Goal: Use online tool/utility: Utilize a website feature to perform a specific function

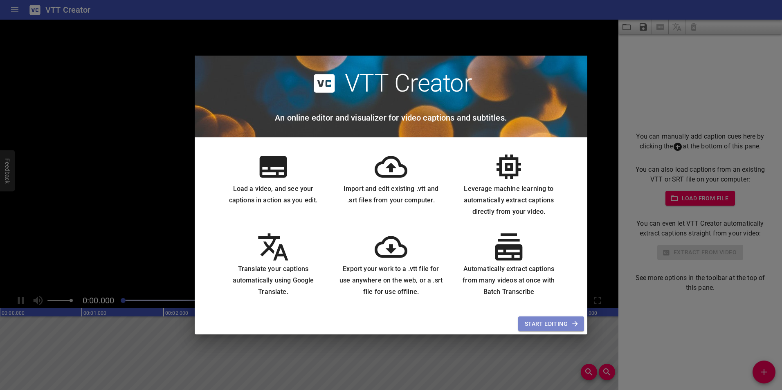
click at [554, 322] on span "Start Editing" at bounding box center [551, 324] width 53 height 10
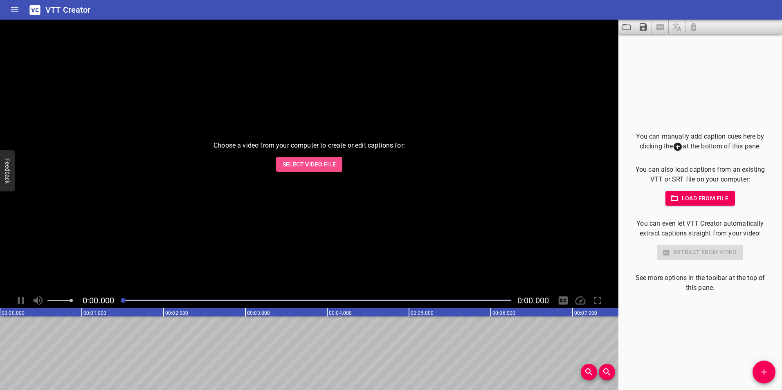
click at [288, 161] on span "Select Video File" at bounding box center [310, 165] width 54 height 10
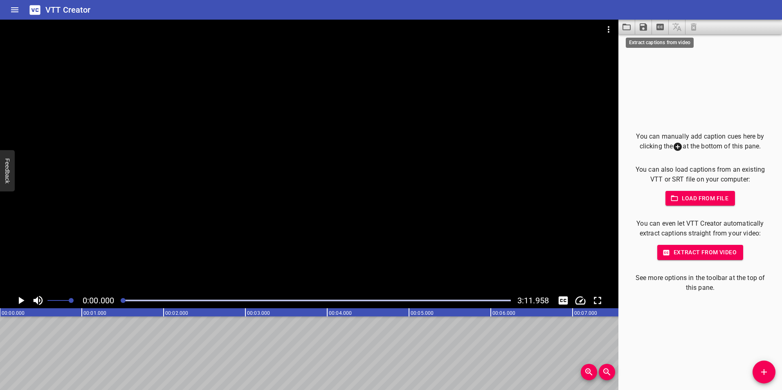
click at [658, 31] on icon "Extract captions from video" at bounding box center [660, 27] width 10 height 10
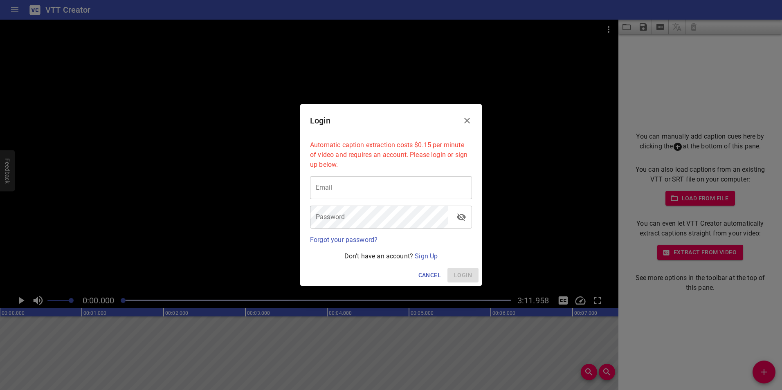
click at [473, 122] on button "Close" at bounding box center [467, 121] width 20 height 20
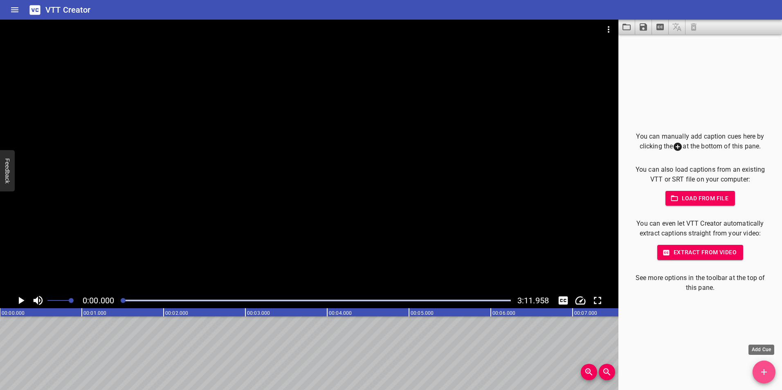
click at [754, 373] on span "Add Cue" at bounding box center [764, 372] width 23 height 10
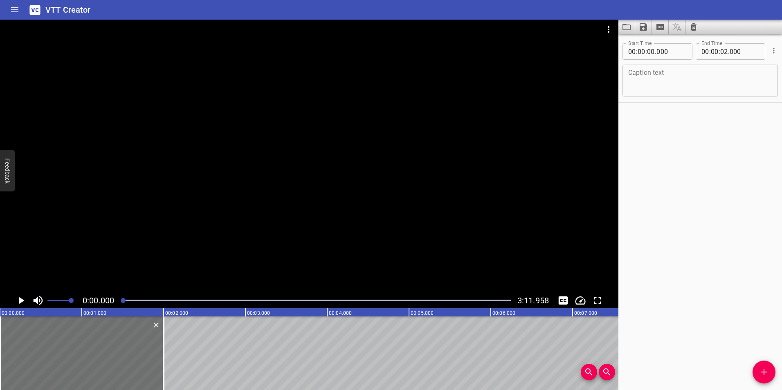
click at [23, 299] on icon "Play/Pause" at bounding box center [21, 301] width 12 height 12
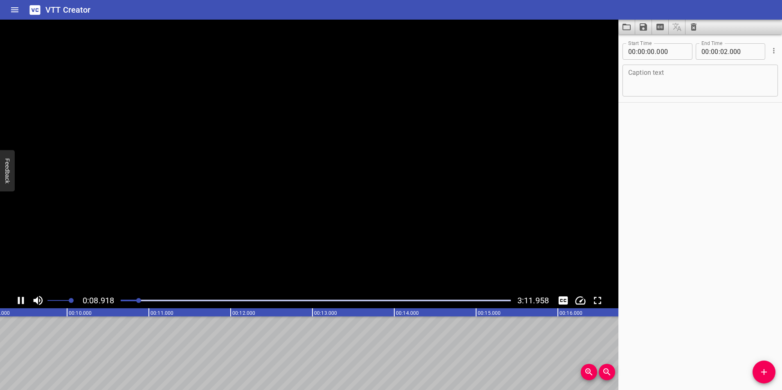
click at [23, 300] on icon "Play/Pause" at bounding box center [21, 300] width 6 height 7
click at [24, 297] on icon "Play/Pause" at bounding box center [21, 301] width 12 height 12
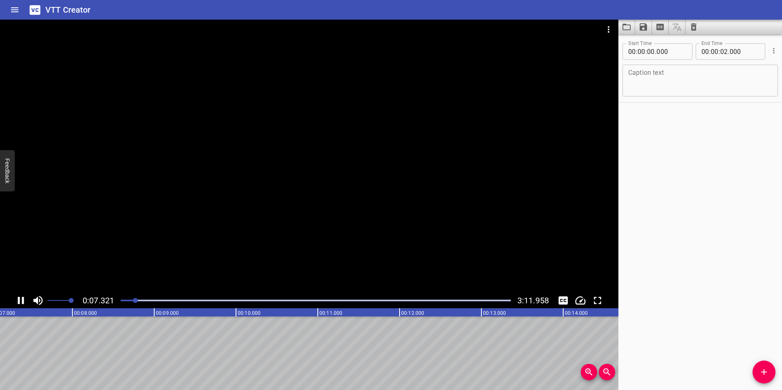
click at [24, 297] on icon "Play/Pause" at bounding box center [21, 301] width 12 height 12
click at [24, 298] on icon "Play/Pause" at bounding box center [21, 301] width 12 height 12
click at [22, 298] on icon "Play/Pause" at bounding box center [21, 301] width 12 height 12
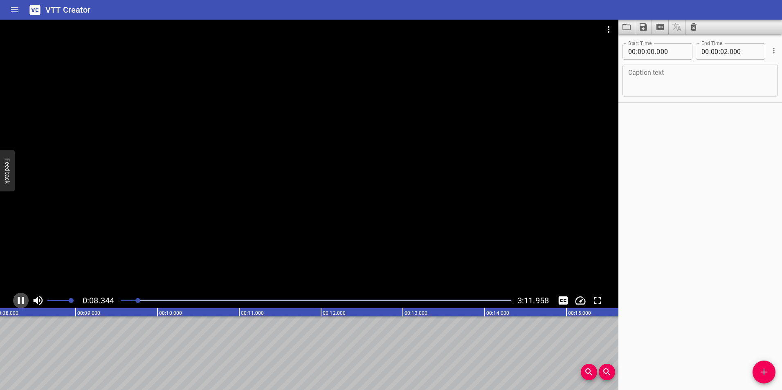
click at [22, 298] on icon "Play/Pause" at bounding box center [21, 301] width 12 height 12
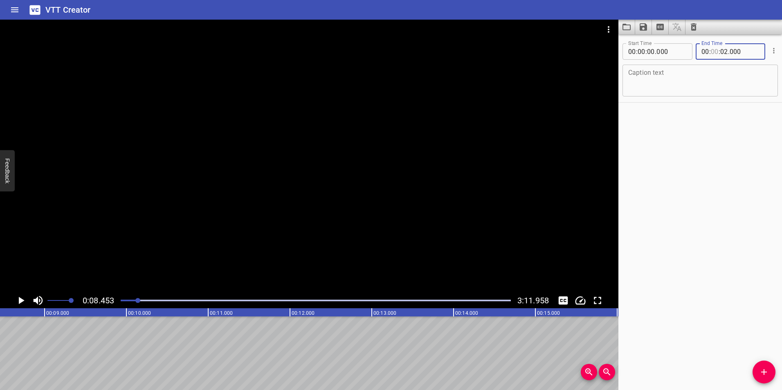
click at [716, 53] on input "number" at bounding box center [715, 51] width 8 height 16
type input "08"
type input "45"
type input "000"
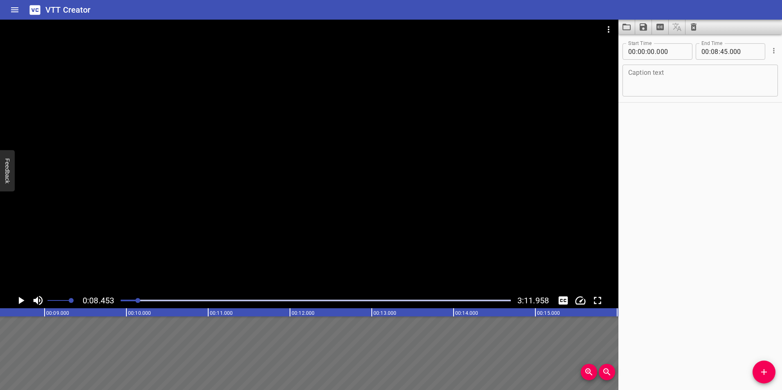
click at [736, 141] on div "Start Time 00 : 00 : 00 . 000 Start Time End Time 00 : 08 : 45 . 000 End Time C…" at bounding box center [701, 212] width 164 height 356
click at [724, 54] on input "number" at bounding box center [724, 51] width 8 height 16
type input "45"
type input "003"
click at [702, 148] on div "Start Time 00 : 00 : 00 . 000 Start Time End Time 00 : 08 : 45 . 003 End Time C…" at bounding box center [701, 212] width 164 height 356
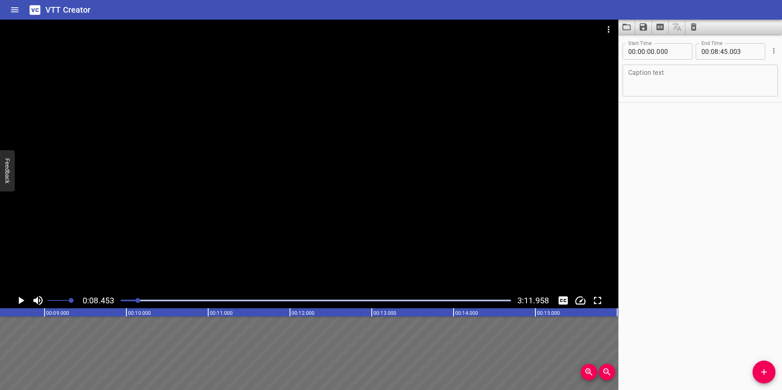
click at [693, 77] on textarea at bounding box center [700, 80] width 144 height 23
paste textarea "position:50% align:middle Electronic instrumental track with a dreamy and warm …"
type textarea "position:50% align:middle Electronic instrumental track with a dreamy and warm …"
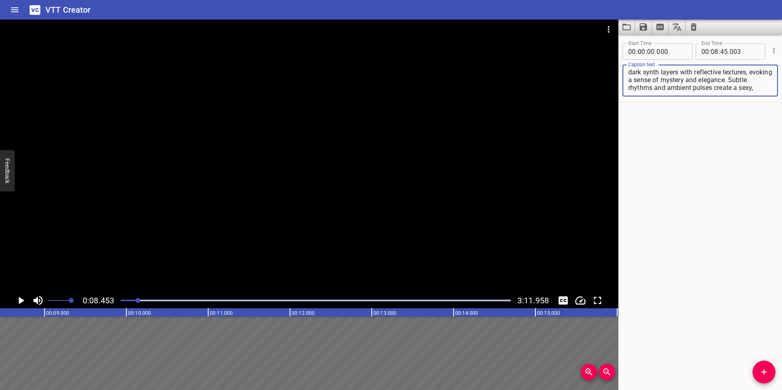
scroll to position [0, 0]
drag, startPoint x: 758, startPoint y: 92, endPoint x: 584, endPoint y: 55, distance: 177.3
click at [584, 55] on main "0:08.453 3:11.958 00:00.000 00:01.000 00:02.000 00:03.000 00:04.000 00:05.000 0…" at bounding box center [391, 205] width 782 height 371
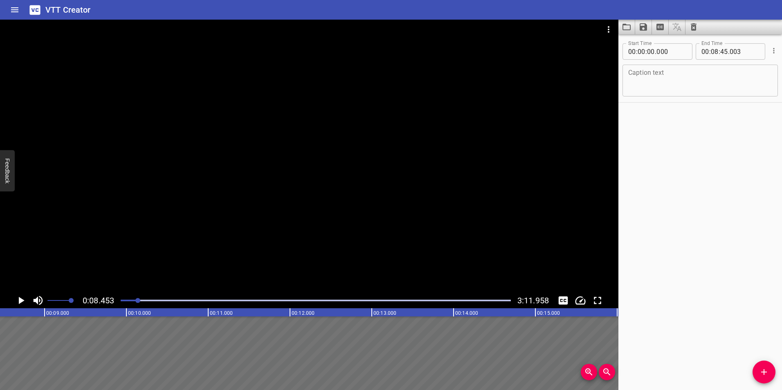
click at [508, 301] on div "Play progress" at bounding box center [316, 301] width 390 height 2
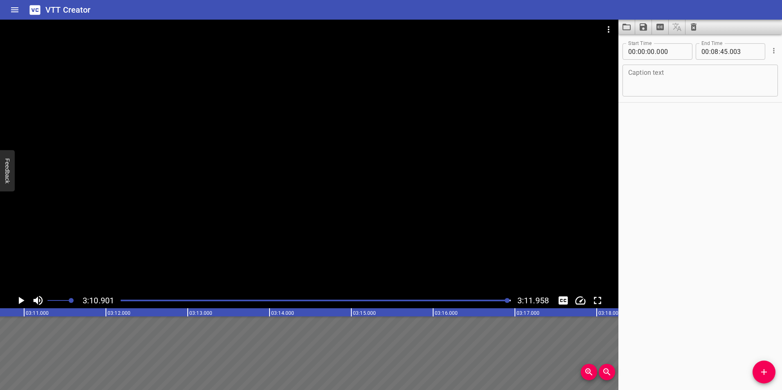
scroll to position [0, 15619]
click at [711, 50] on input "number" at bounding box center [715, 51] width 8 height 16
type input "03"
type input "11"
type input "958"
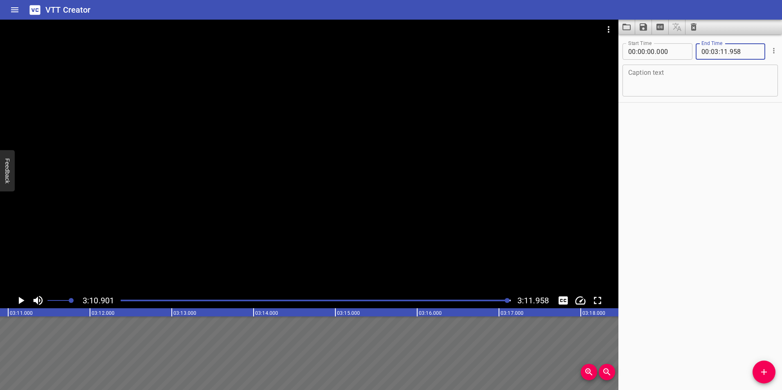
click at [659, 83] on textarea at bounding box center [700, 80] width 144 height 23
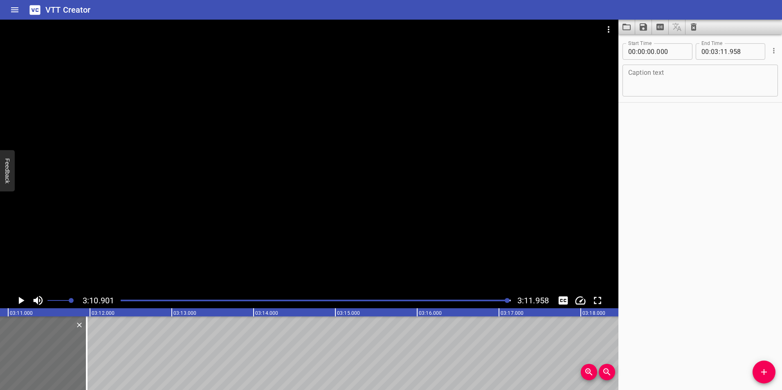
click at [672, 70] on textarea at bounding box center [700, 80] width 144 height 23
paste textarea "Tropical Summer"
click at [662, 128] on div "Start Time 00 : 00 : 00 . 000 Start Time End Time 00 : 03 : 11 . 958 End Time C…" at bounding box center [701, 212] width 164 height 356
click at [123, 301] on div "Play progress" at bounding box center [314, 301] width 390 height 2
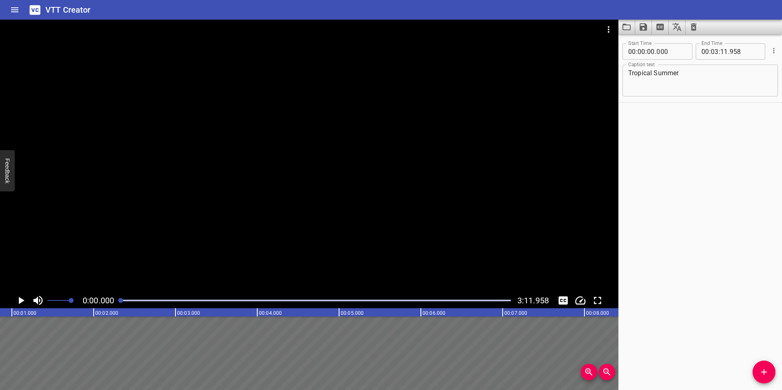
scroll to position [0, 0]
drag, startPoint x: 122, startPoint y: 302, endPoint x: 108, endPoint y: 301, distance: 14.0
click at [108, 301] on div "0:00.000 3:11.958" at bounding box center [309, 301] width 619 height 16
click at [625, 76] on div "Tropical Summer Caption text" at bounding box center [700, 81] width 155 height 32
drag, startPoint x: 624, startPoint y: 72, endPoint x: 630, endPoint y: 71, distance: 5.3
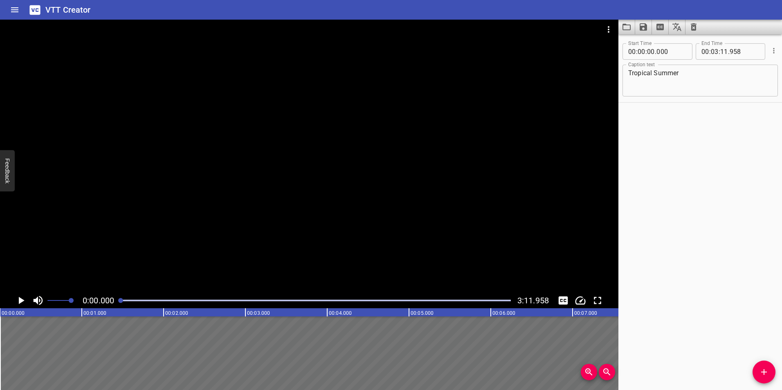
click at [628, 71] on div "Tropical Summer Caption text" at bounding box center [700, 81] width 155 height 32
click at [630, 71] on textarea "Tropical Summer" at bounding box center [700, 80] width 144 height 23
click at [722, 76] on textarea "Soundtrack Tropical Summer" at bounding box center [700, 80] width 144 height 23
click at [725, 73] on textarea "Soundtrack Tropical Summer byVermair" at bounding box center [700, 80] width 144 height 23
click at [25, 301] on icon "Play/Pause" at bounding box center [21, 301] width 12 height 12
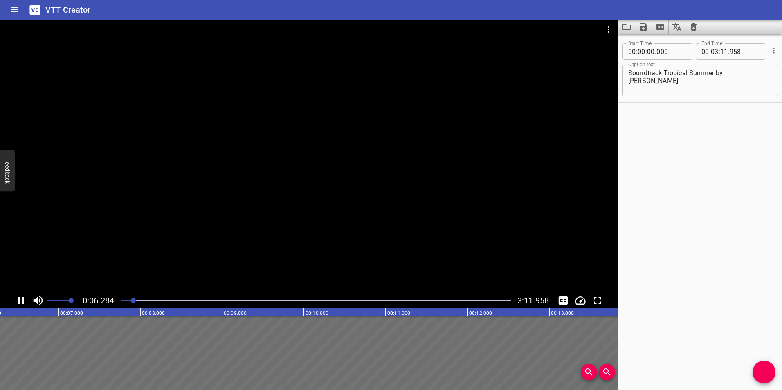
click at [15, 297] on icon "Play/Pause" at bounding box center [21, 301] width 12 height 12
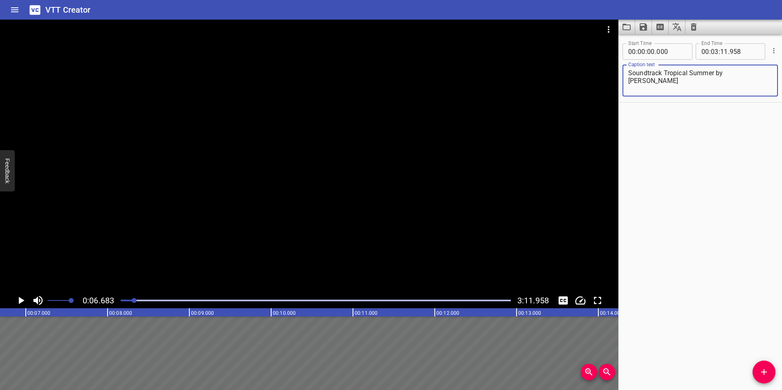
click at [755, 77] on textarea "Soundtrack Tropical Summer by [PERSON_NAME]" at bounding box center [700, 80] width 144 height 23
click at [623, 72] on div "Soundtrack Tropical Summer by Vermair Caption text" at bounding box center [700, 81] width 155 height 32
click at [627, 70] on div "Soundtrack Tropical Summer by Vermair Caption text" at bounding box center [700, 81] width 155 height 32
click at [626, 75] on div "Soundtrack Tropical Summer by Vermair Caption text" at bounding box center [700, 81] width 155 height 32
type textarea "Music playing in the backgound Tropical Summer by [PERSON_NAME]"
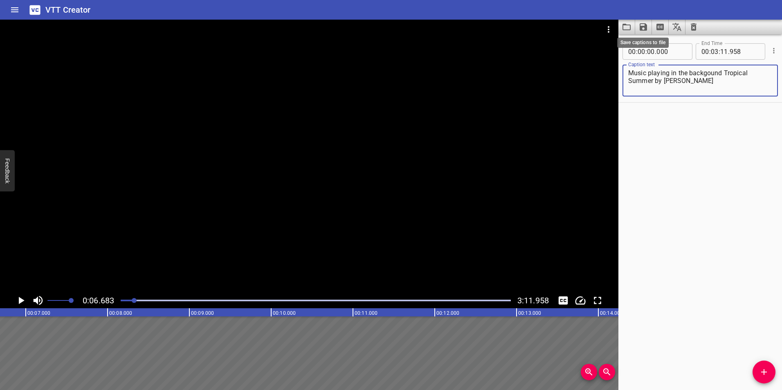
click at [644, 23] on icon "Save captions to file" at bounding box center [643, 26] width 7 height 7
click at [659, 45] on li "Save to VTT file" at bounding box center [665, 45] width 60 height 15
click at [682, 205] on div "Start Time 00 : 00 : 00 . 000 Start Time End Time 00 : 03 : 11 . 958 End Time C…" at bounding box center [701, 212] width 164 height 356
click at [639, 30] on icon "Save captions to file" at bounding box center [644, 27] width 10 height 10
click at [648, 44] on li "Save to VTT file" at bounding box center [665, 45] width 60 height 15
